Goal: Transaction & Acquisition: Purchase product/service

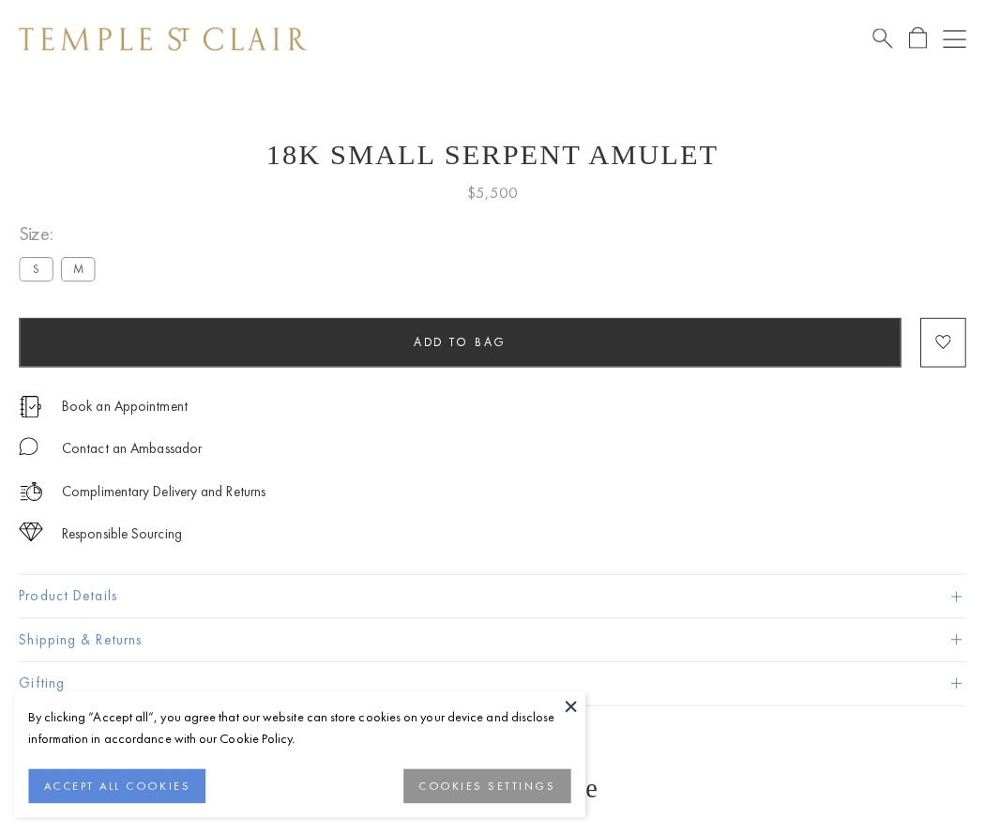
scroll to position [68, 0]
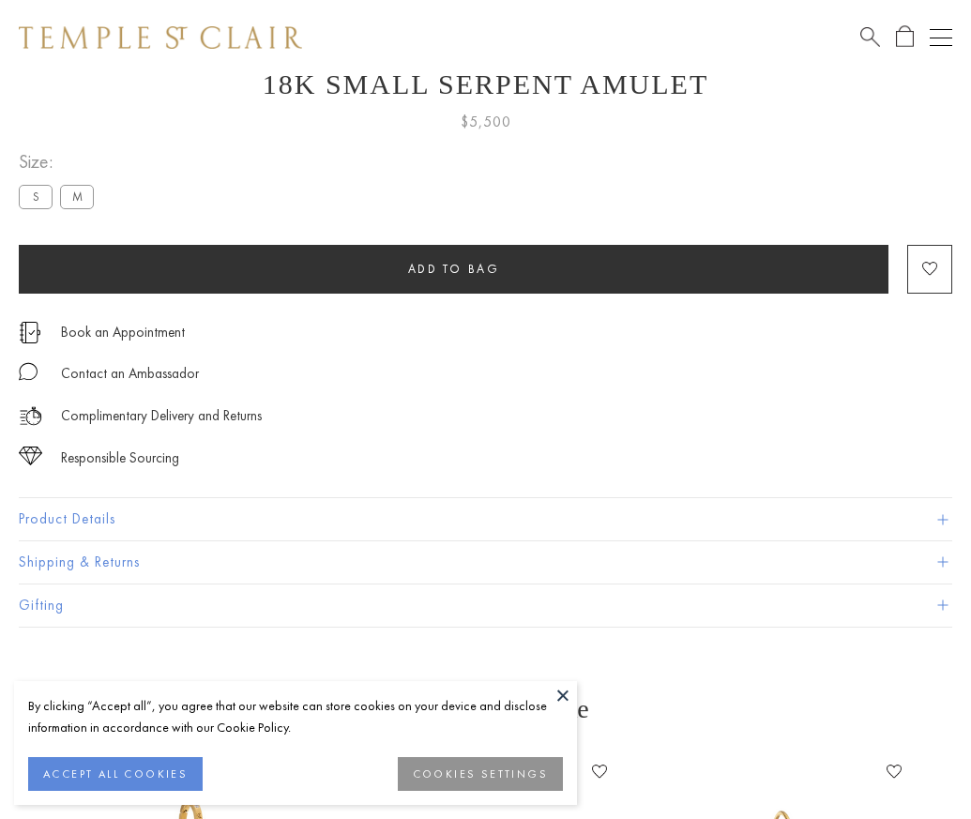
click at [453, 268] on span "Add to bag" at bounding box center [454, 269] width 92 height 16
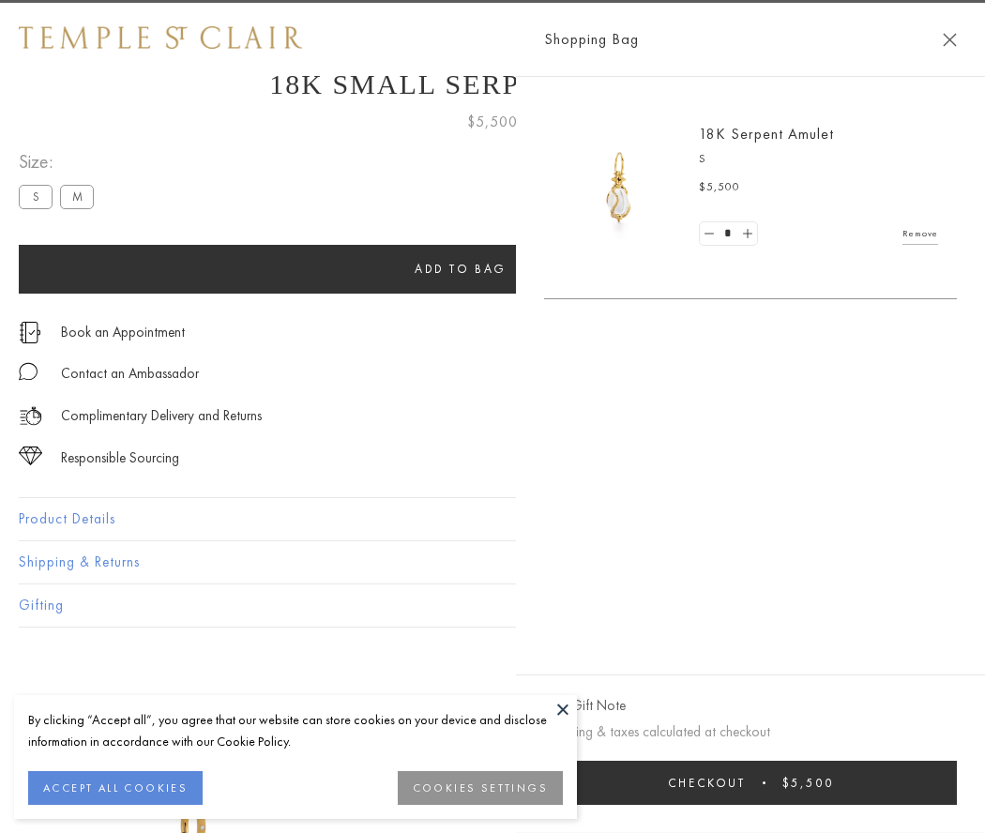
click at [797, 782] on button "Checkout $5,500" at bounding box center [750, 783] width 413 height 44
